Goal: Navigation & Orientation: Find specific page/section

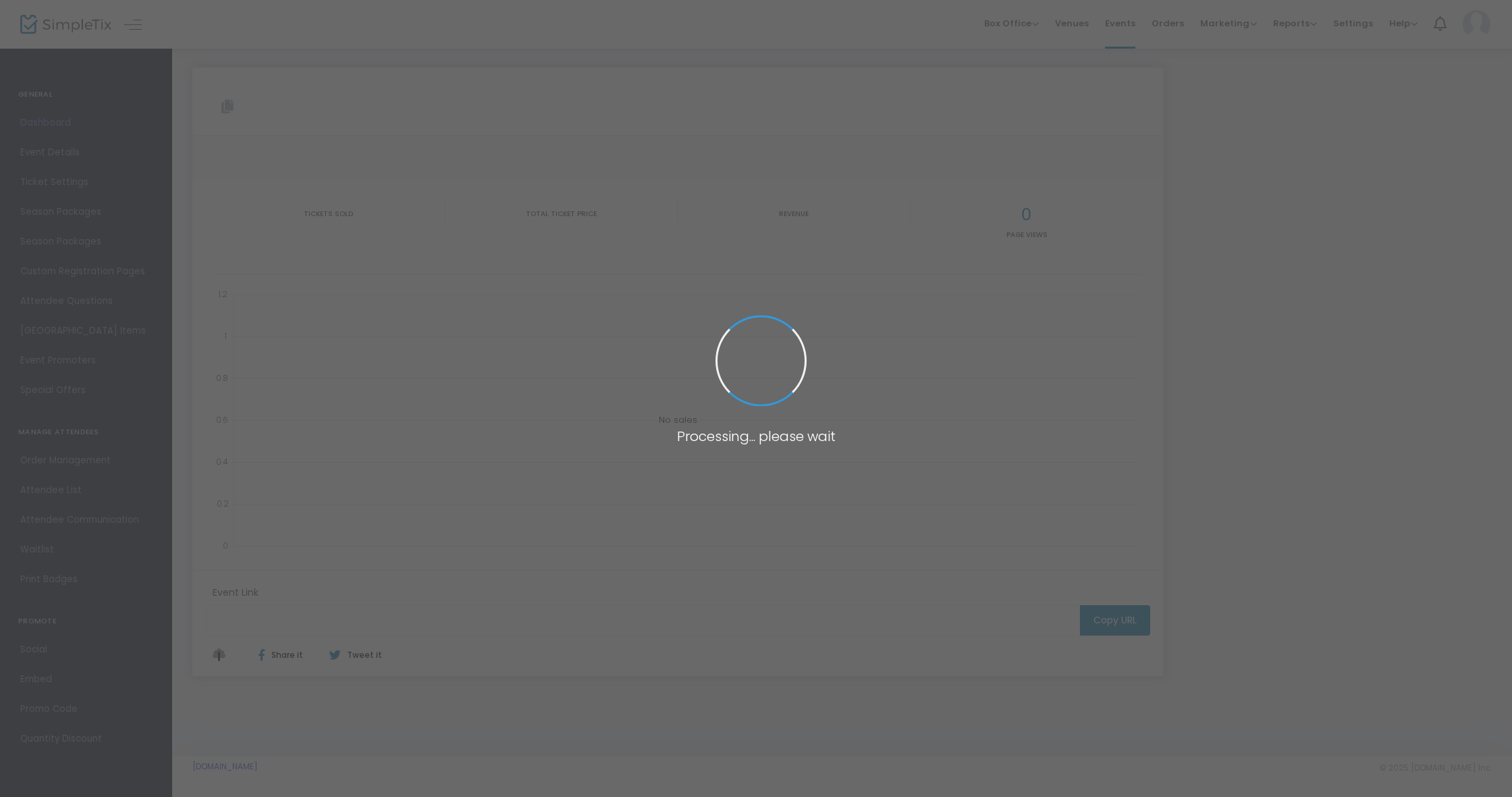
type input "[URL][DOMAIN_NAME]"
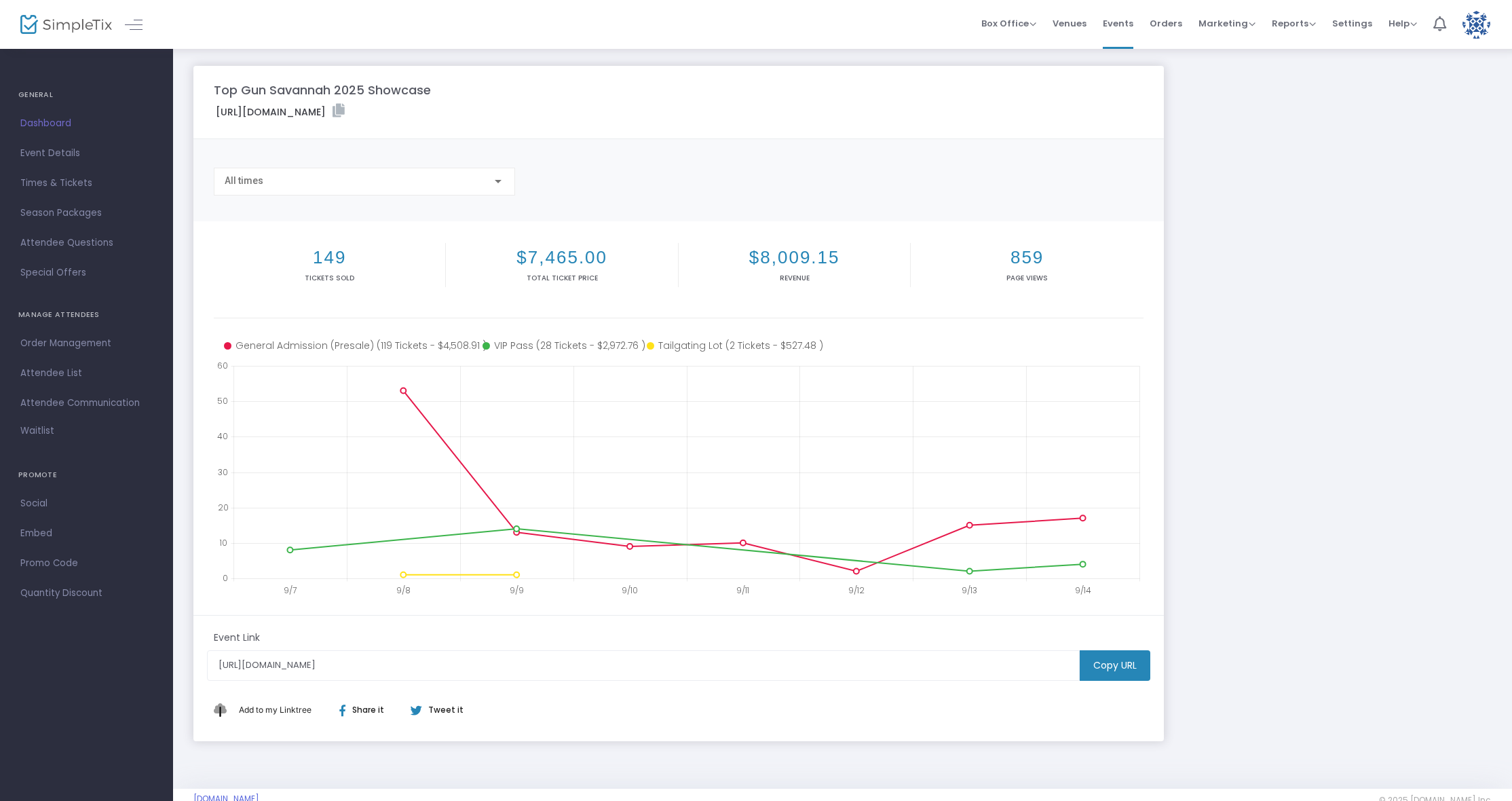
drag, startPoint x: 72, startPoint y: 121, endPoint x: 221, endPoint y: 150, distance: 151.8
click at [74, 120] on span "Dashboard" at bounding box center [86, 123] width 132 height 17
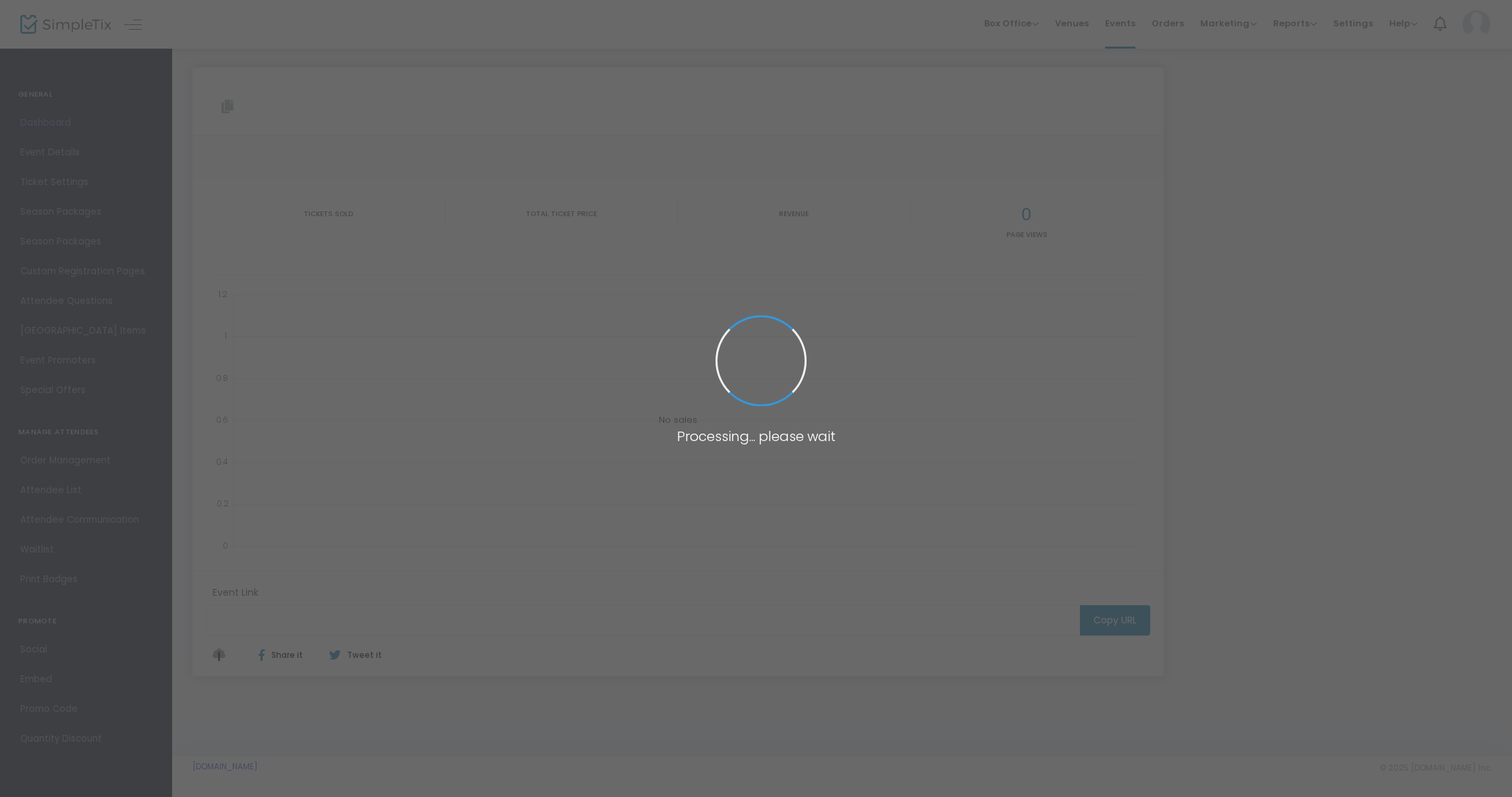
type input "[URL][DOMAIN_NAME]"
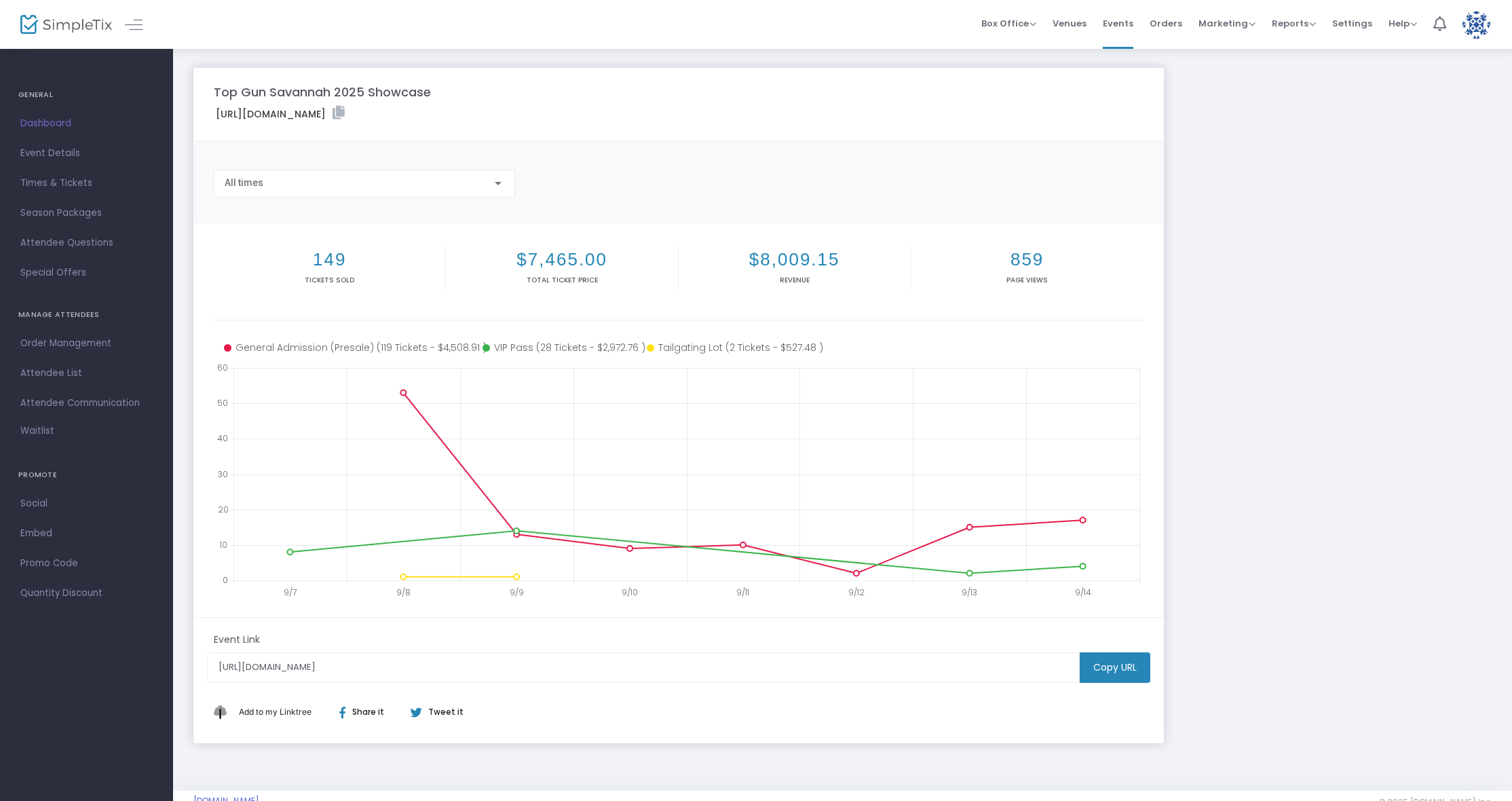
drag, startPoint x: 1083, startPoint y: 22, endPoint x: 1072, endPoint y: 51, distance: 31.0
click at [1082, 23] on span "Venues" at bounding box center [1069, 24] width 34 height 35
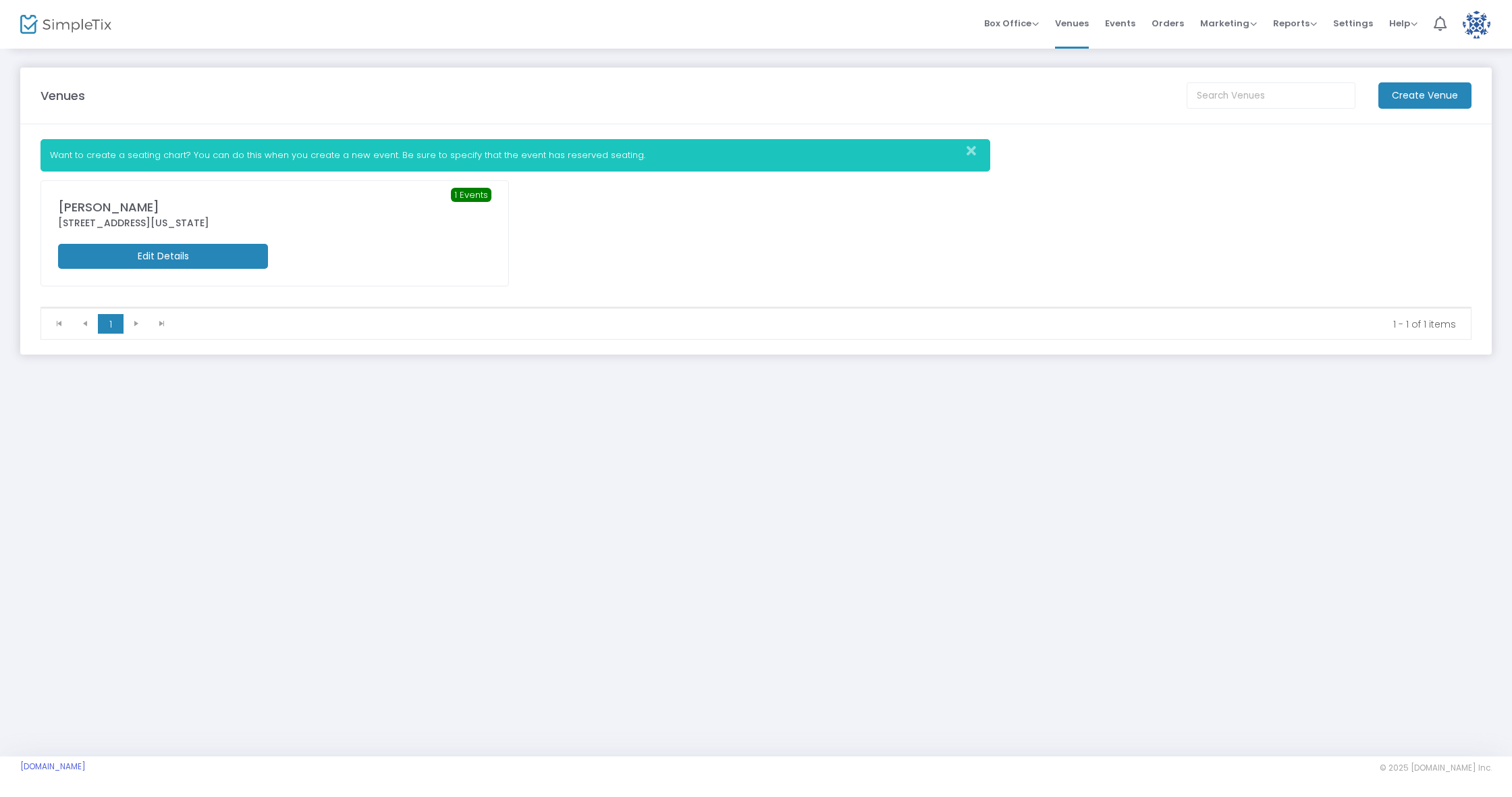
click at [1180, 31] on span "Orders" at bounding box center [1168, 24] width 32 height 35
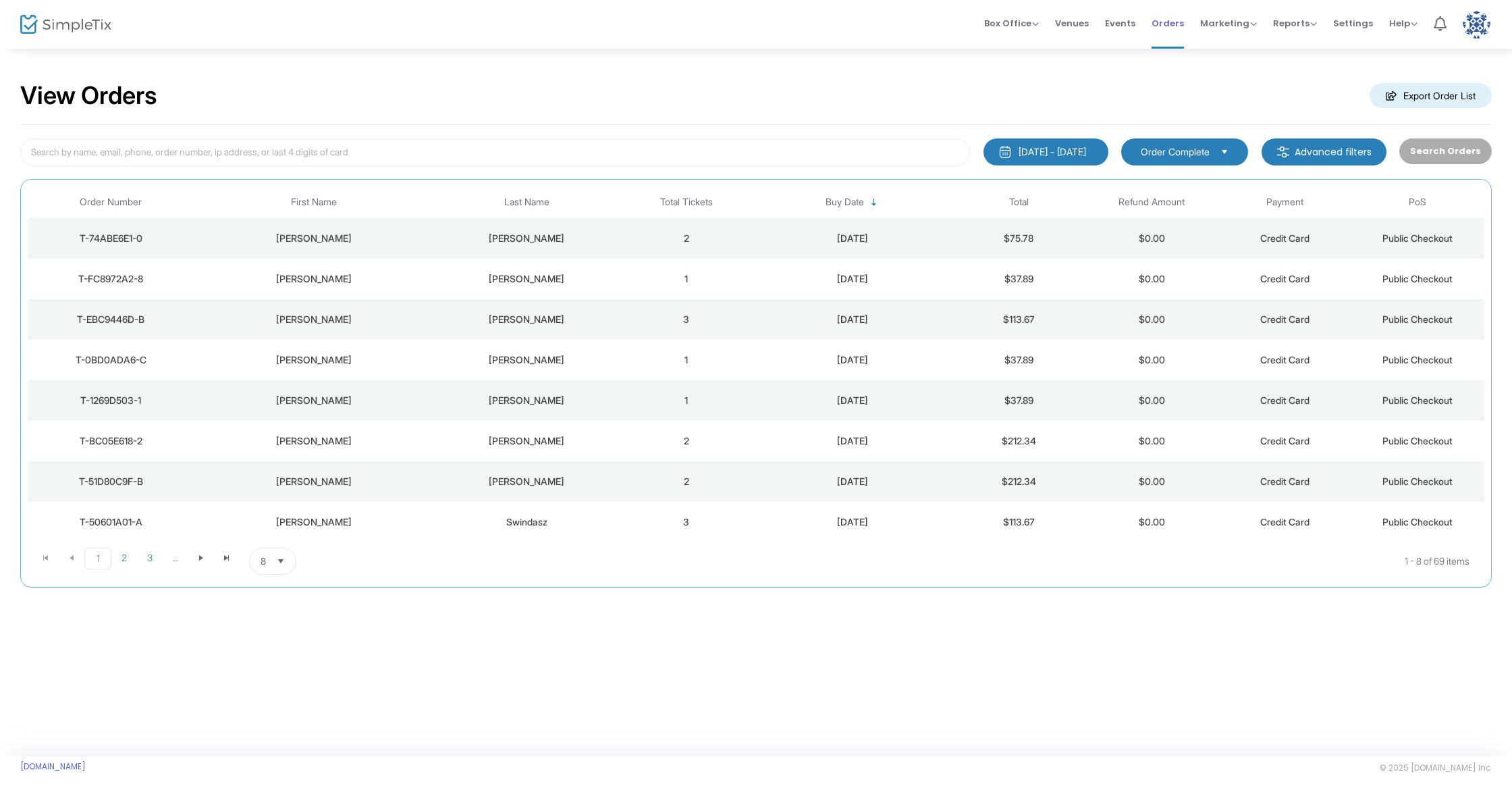
scroll to position [2, 1]
click at [1111, 24] on span "Events" at bounding box center [1120, 24] width 31 height 35
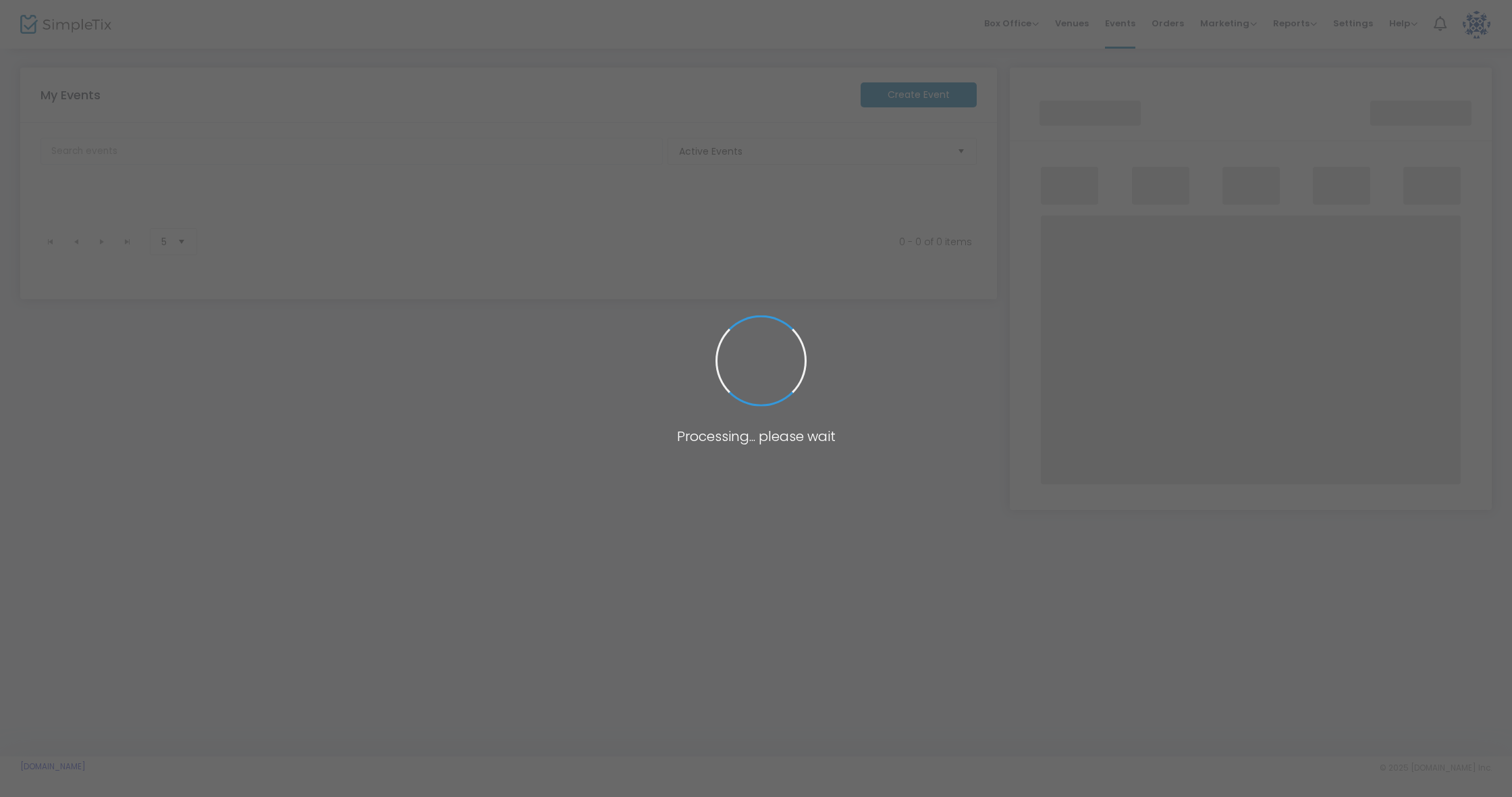
scroll to position [2, 1]
